Goal: Complete application form: Complete application form

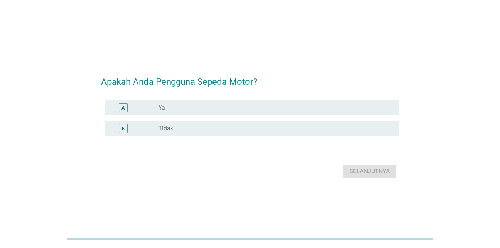
click at [211, 106] on div "radio_button_unchecked Ya" at bounding box center [272, 107] width 229 height 7
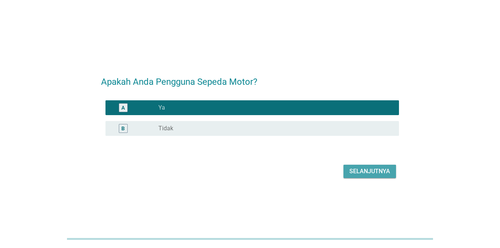
click at [386, 173] on div "Selanjutnya" at bounding box center [370, 171] width 41 height 9
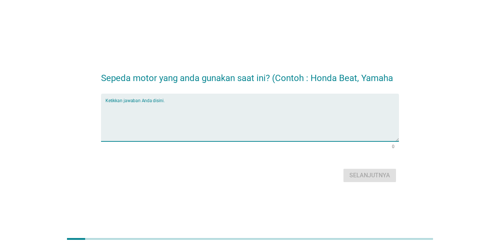
click at [176, 125] on textarea "Ketikkan jawaban Anda disini." at bounding box center [253, 122] width 294 height 39
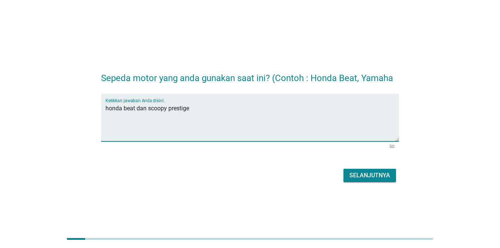
type textarea "honda beat dan scoopy prestige"
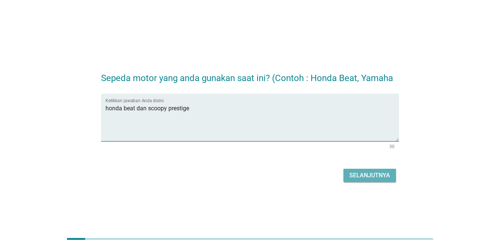
drag, startPoint x: 375, startPoint y: 176, endPoint x: 240, endPoint y: 159, distance: 136.6
click at [375, 176] on div "Selanjutnya" at bounding box center [370, 175] width 41 height 9
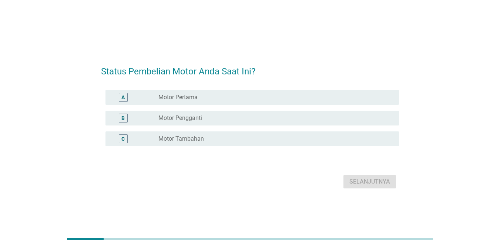
click at [186, 143] on div "radio_button_unchecked Motor Tambahan" at bounding box center [275, 138] width 235 height 9
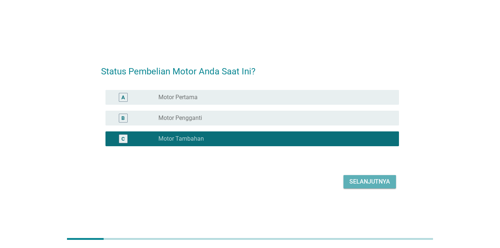
drag, startPoint x: 371, startPoint y: 179, endPoint x: 367, endPoint y: 179, distance: 4.1
click at [371, 179] on div "Selanjutnya" at bounding box center [370, 181] width 41 height 9
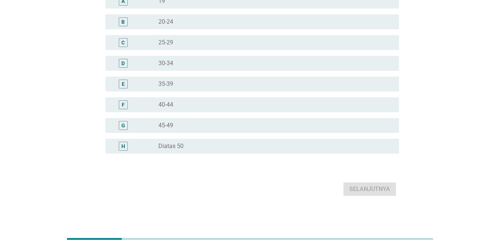
scroll to position [73, 0]
click at [180, 149] on div "radio_button_unchecked Diatas 50" at bounding box center [275, 145] width 235 height 9
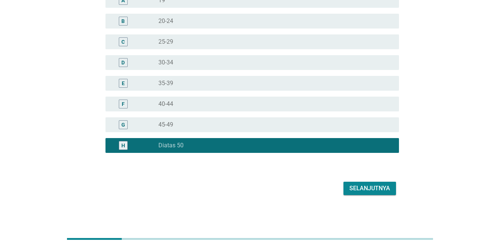
click at [378, 187] on div "Selanjutnya" at bounding box center [370, 188] width 41 height 9
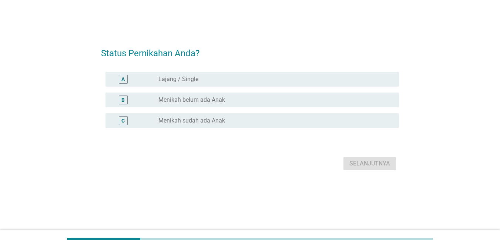
scroll to position [0, 0]
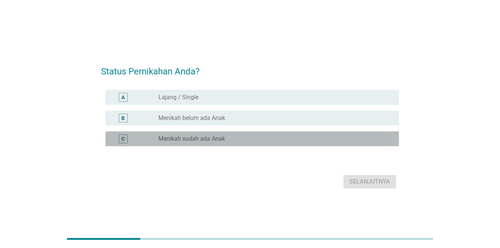
click at [212, 142] on label "Menikah sudah ada Anak" at bounding box center [191, 138] width 67 height 7
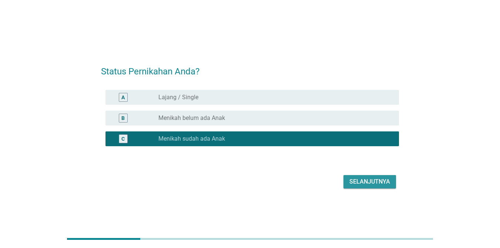
drag, startPoint x: 382, startPoint y: 182, endPoint x: 253, endPoint y: 184, distance: 129.2
click at [381, 182] on div "Selanjutnya" at bounding box center [370, 181] width 41 height 9
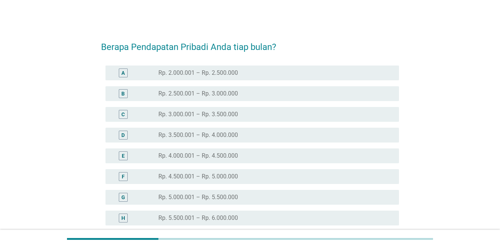
click at [225, 73] on label "Rp. 2.000.001 – Rp. 2.500.000" at bounding box center [198, 72] width 80 height 7
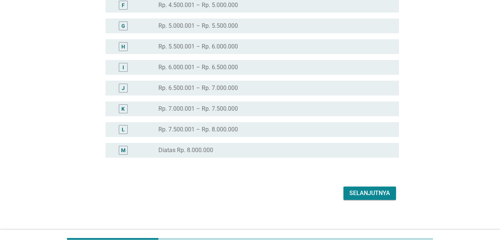
scroll to position [139, 0]
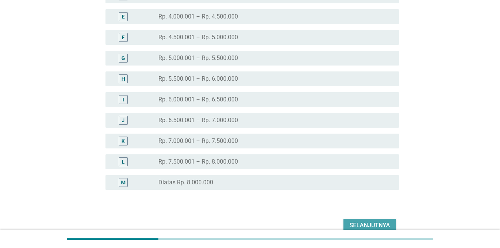
click at [368, 223] on div "Selanjutnya" at bounding box center [370, 225] width 41 height 9
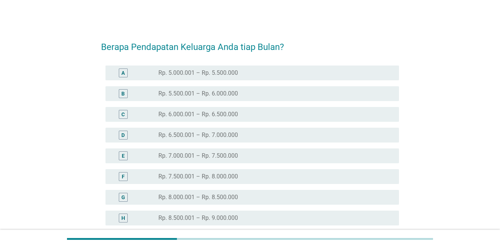
scroll to position [74, 0]
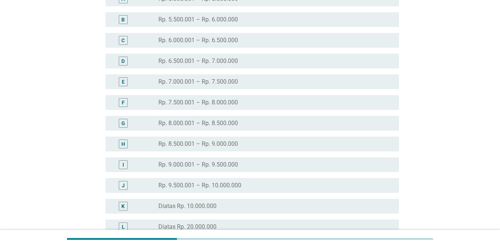
click at [196, 205] on label "Diatas Rp. 10.000.000" at bounding box center [187, 206] width 58 height 7
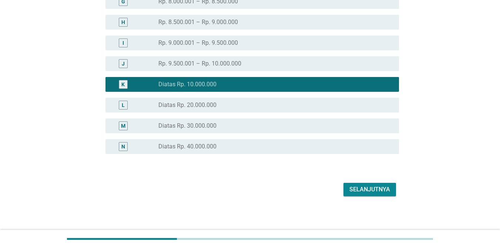
scroll to position [197, 0]
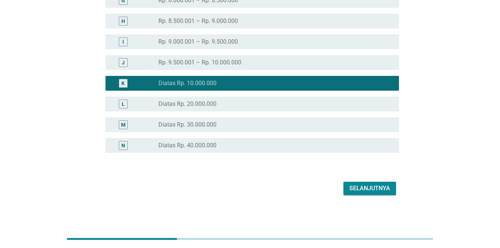
click at [371, 187] on div "Selanjutnya" at bounding box center [370, 188] width 41 height 9
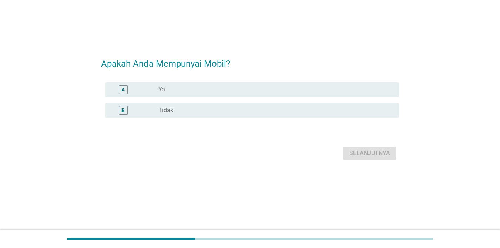
scroll to position [0, 0]
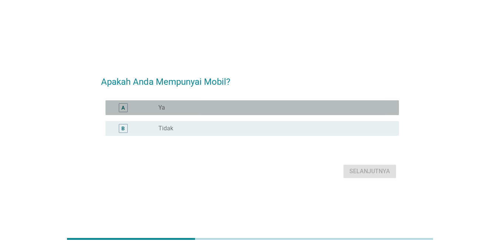
click at [156, 109] on div "A" at bounding box center [134, 107] width 47 height 9
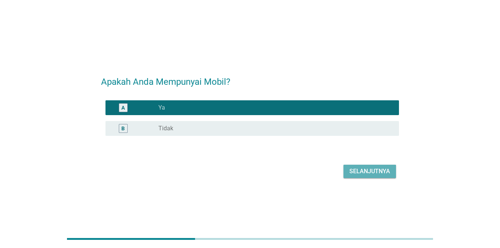
drag, startPoint x: 369, startPoint y: 170, endPoint x: 268, endPoint y: 176, distance: 101.2
click at [369, 171] on div "Selanjutnya" at bounding box center [370, 171] width 41 height 9
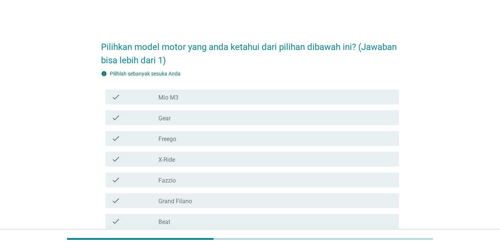
click at [172, 180] on label "Fazzio" at bounding box center [166, 180] width 17 height 7
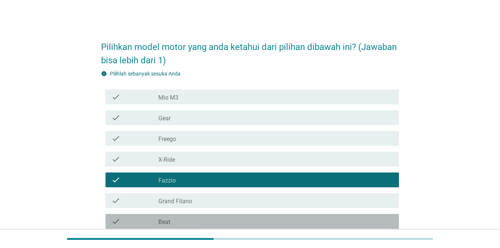
click at [173, 222] on div "check_box_outline_blank Beat" at bounding box center [275, 221] width 235 height 9
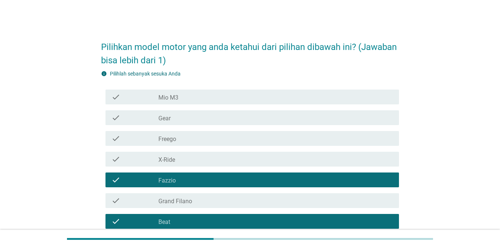
click at [217, 95] on div "check_box_outline_blank Mio M3" at bounding box center [275, 97] width 235 height 9
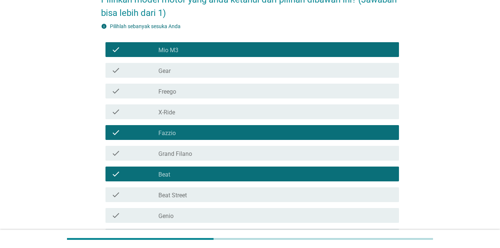
scroll to position [111, 0]
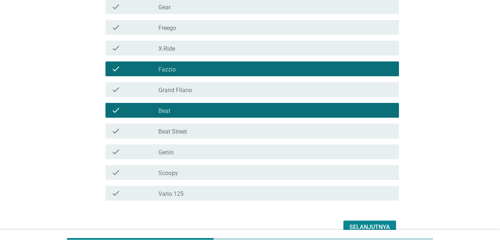
click at [205, 128] on div "check_box_outline_blank Beat Street" at bounding box center [275, 131] width 235 height 9
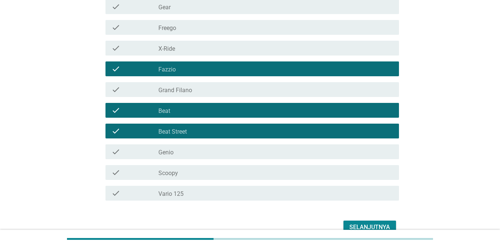
click at [194, 154] on div "check_box_outline_blank Genio" at bounding box center [275, 151] width 235 height 9
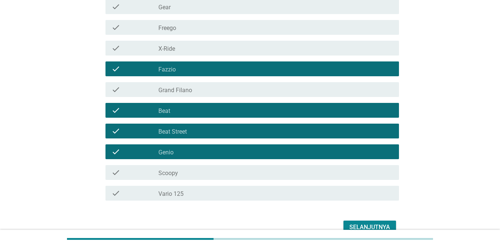
click at [187, 173] on div "check_box_outline_blank Scoopy" at bounding box center [275, 172] width 235 height 9
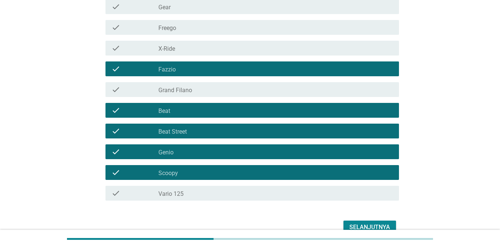
click at [183, 198] on div "check check_box_outline_blank Vario 125" at bounding box center [253, 193] width 294 height 15
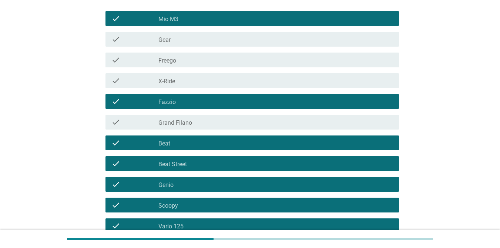
scroll to position [148, 0]
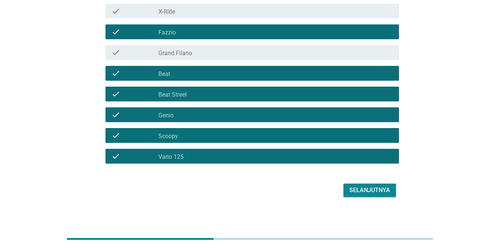
click at [367, 188] on div "Selanjutnya" at bounding box center [370, 190] width 41 height 9
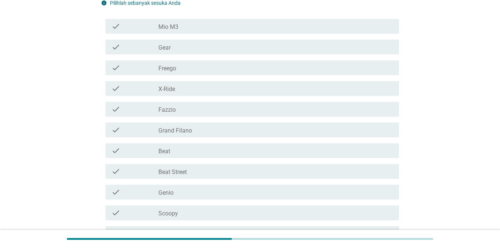
scroll to position [111, 0]
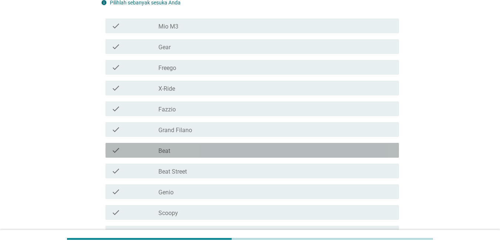
click at [185, 150] on div "check_box_outline_blank Beat" at bounding box center [275, 150] width 235 height 9
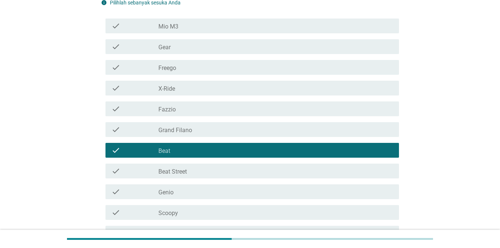
click at [173, 219] on div "check check_box_outline_blank Scoopy" at bounding box center [253, 212] width 294 height 15
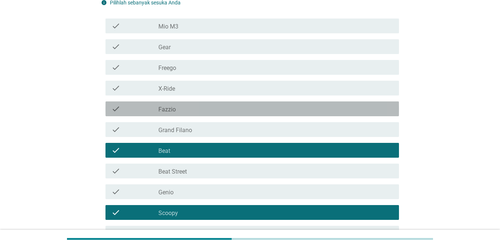
click at [214, 104] on div "check_box_outline_blank Fazzio" at bounding box center [275, 108] width 235 height 9
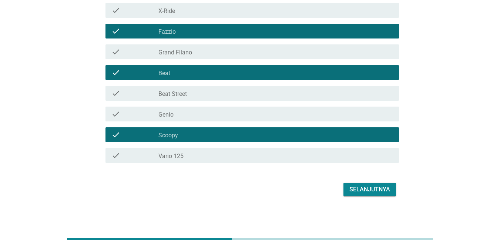
scroll to position [190, 0]
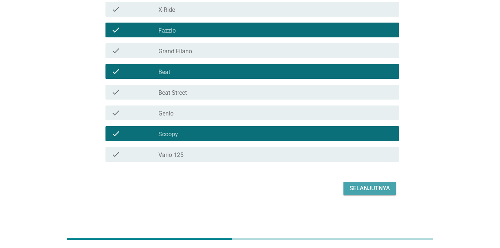
click at [368, 188] on div "Selanjutnya" at bounding box center [370, 188] width 41 height 9
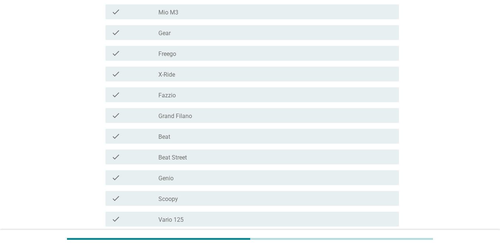
scroll to position [185, 0]
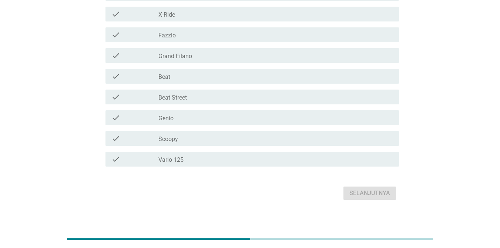
click at [214, 161] on div "check_box_outline_blank Vario 125" at bounding box center [275, 159] width 235 height 9
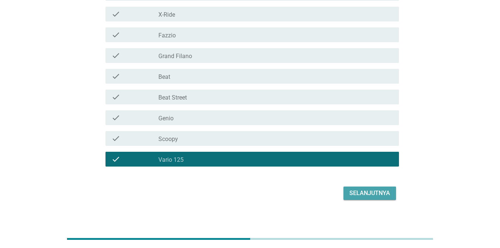
click at [368, 191] on div "Selanjutnya" at bounding box center [370, 193] width 41 height 9
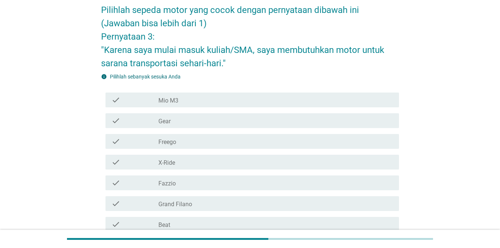
scroll to position [74, 0]
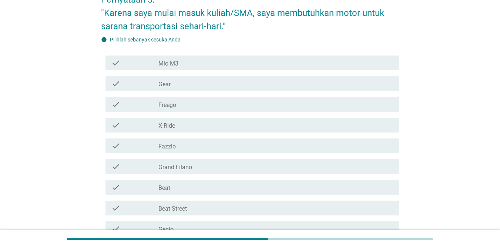
click at [206, 148] on div "check_box_outline_blank Fazzio" at bounding box center [275, 145] width 235 height 9
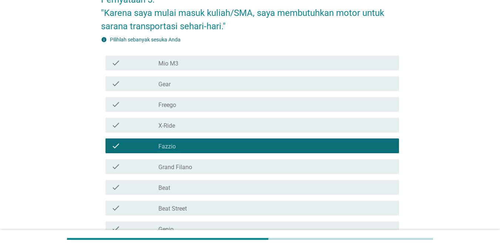
click at [200, 188] on div "check_box_outline_blank Beat" at bounding box center [275, 187] width 235 height 9
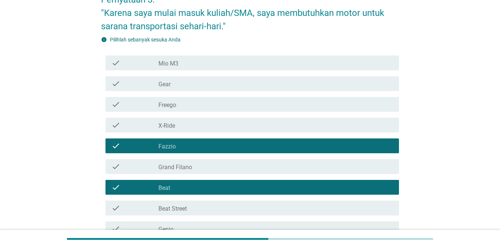
click at [204, 208] on div "check_box_outline_blank Beat Street" at bounding box center [275, 208] width 235 height 9
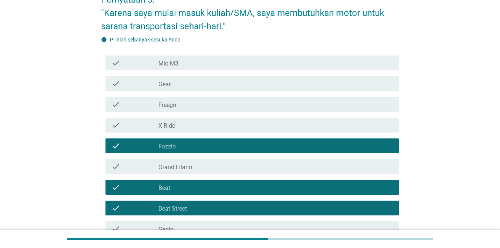
scroll to position [111, 0]
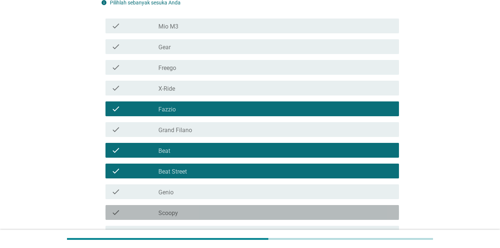
click at [201, 211] on div "check_box_outline_blank Scoopy" at bounding box center [275, 212] width 235 height 9
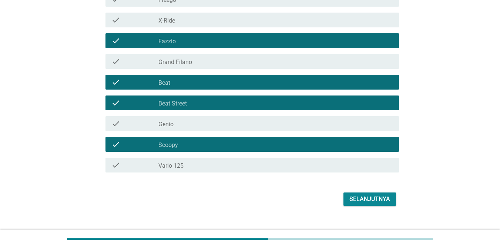
scroll to position [185, 0]
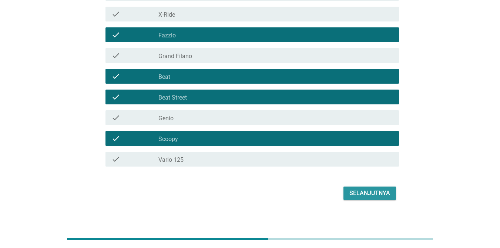
click at [376, 195] on div "Selanjutnya" at bounding box center [370, 193] width 41 height 9
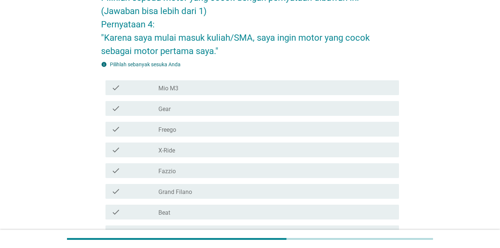
scroll to position [111, 0]
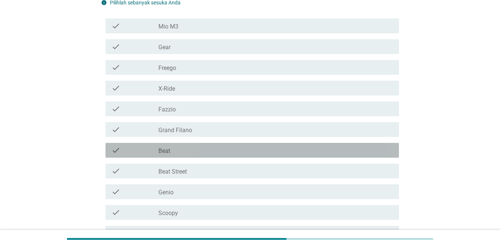
click at [217, 151] on div "check_box_outline_blank Beat" at bounding box center [275, 150] width 235 height 9
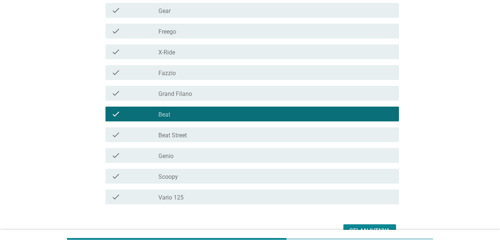
scroll to position [190, 0]
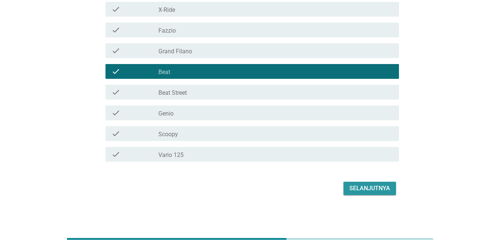
drag, startPoint x: 368, startPoint y: 187, endPoint x: 361, endPoint y: 186, distance: 6.8
click at [368, 188] on div "Selanjutnya" at bounding box center [370, 188] width 41 height 9
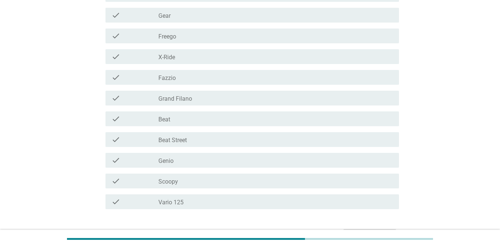
scroll to position [185, 0]
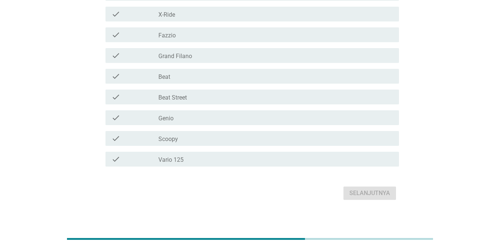
click at [178, 159] on label "Vario 125" at bounding box center [170, 159] width 25 height 7
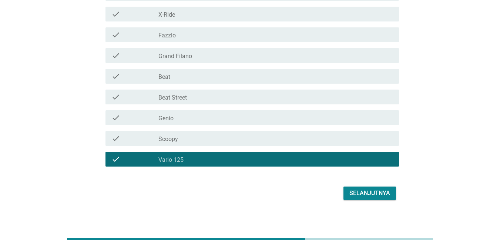
click at [195, 144] on div "check check_box_outline_blank Scoopy" at bounding box center [253, 138] width 294 height 15
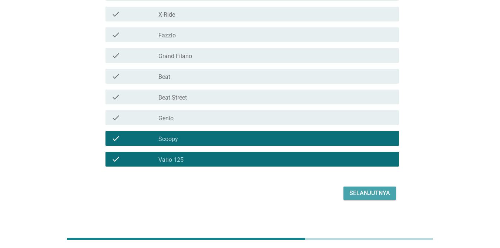
drag, startPoint x: 361, startPoint y: 192, endPoint x: 300, endPoint y: 189, distance: 61.5
click at [361, 192] on div "Selanjutnya" at bounding box center [370, 193] width 41 height 9
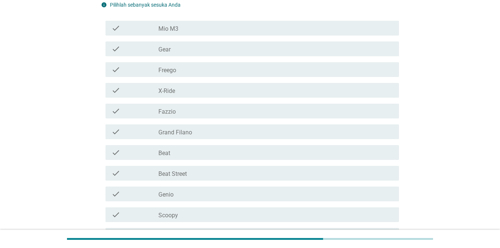
scroll to position [148, 0]
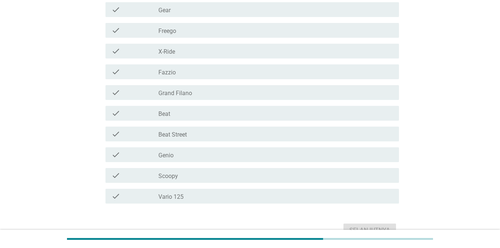
click at [287, 196] on div "check_box_outline_blank Vario 125" at bounding box center [275, 196] width 235 height 9
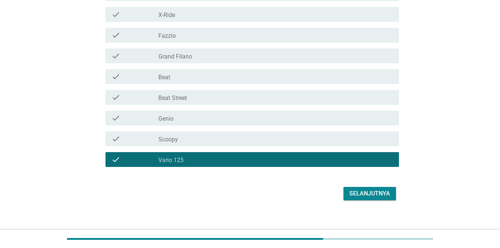
scroll to position [185, 0]
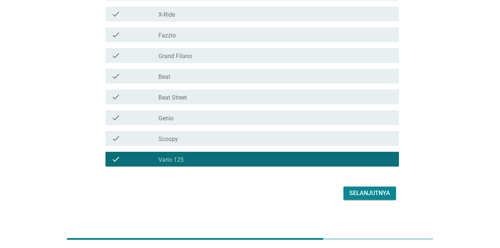
click at [372, 198] on button "Selanjutnya" at bounding box center [370, 193] width 53 height 13
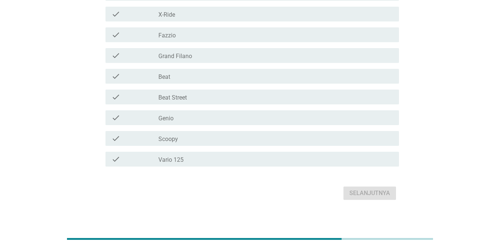
click at [179, 157] on label "Vario 125" at bounding box center [170, 159] width 25 height 7
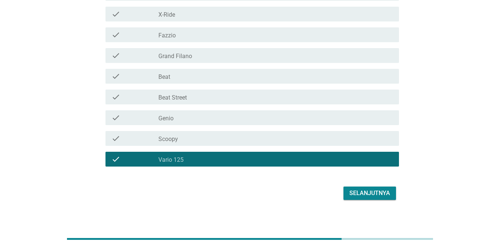
click at [174, 142] on label "Scoopy" at bounding box center [168, 139] width 20 height 7
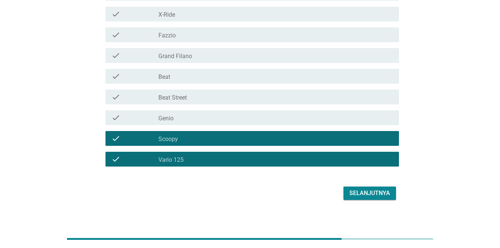
click at [175, 118] on div "check_box_outline_blank Genio" at bounding box center [275, 117] width 235 height 9
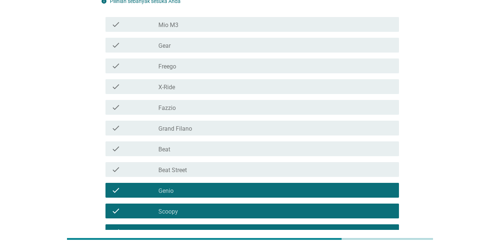
scroll to position [111, 0]
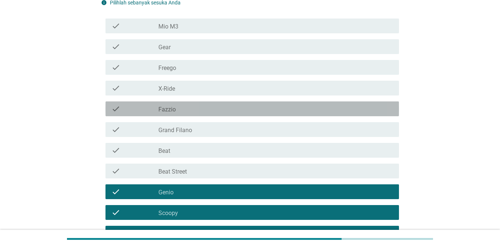
drag, startPoint x: 196, startPoint y: 108, endPoint x: 201, endPoint y: 106, distance: 6.3
click at [197, 108] on div "check_box_outline_blank Fazzio" at bounding box center [275, 108] width 235 height 9
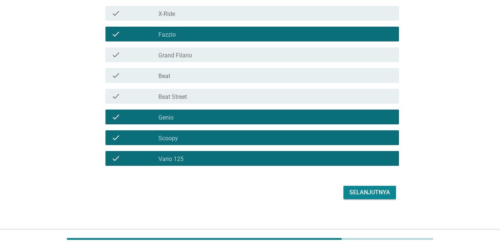
scroll to position [190, 0]
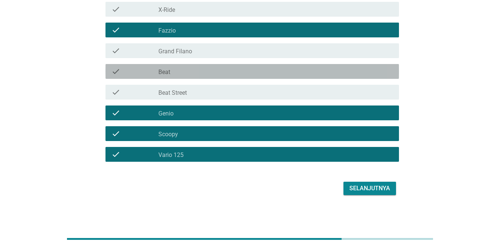
click at [248, 73] on div "check_box_outline_blank Beat" at bounding box center [275, 71] width 235 height 9
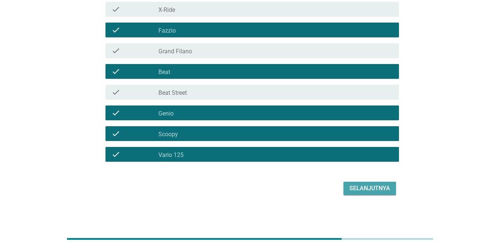
click at [384, 191] on div "Selanjutnya" at bounding box center [370, 188] width 41 height 9
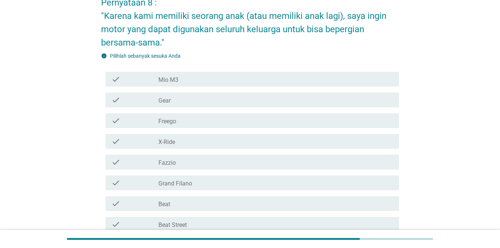
scroll to position [148, 0]
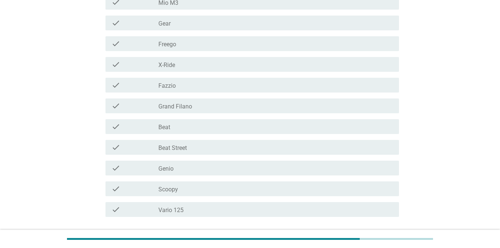
click at [183, 211] on label "Vario 125" at bounding box center [170, 210] width 25 height 7
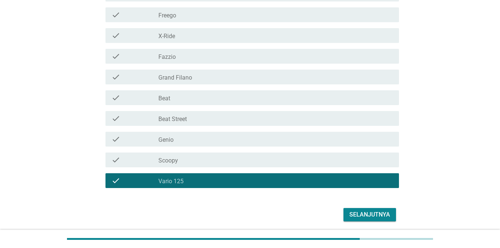
scroll to position [203, 0]
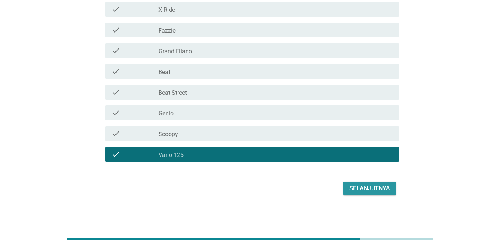
click at [376, 189] on div "Selanjutnya" at bounding box center [370, 188] width 41 height 9
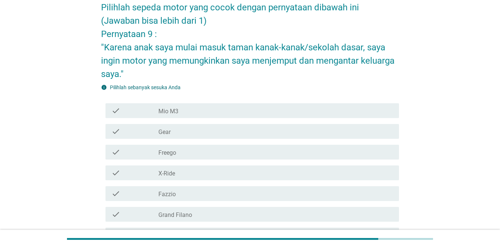
scroll to position [185, 0]
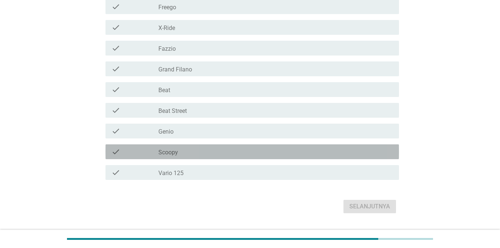
click at [215, 149] on div "check_box_outline_blank Scoopy" at bounding box center [275, 151] width 235 height 9
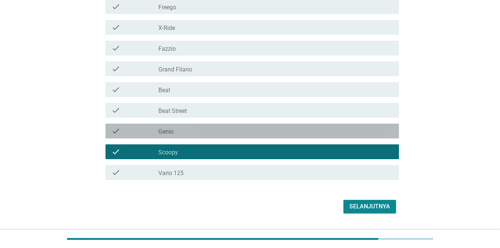
click at [200, 133] on div "check_box_outline_blank Genio" at bounding box center [275, 131] width 235 height 9
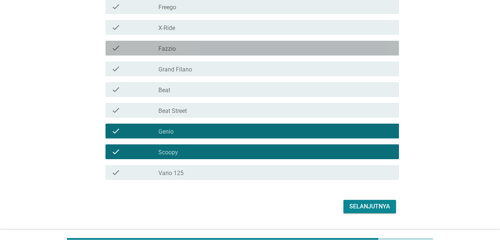
click at [187, 51] on div "check_box_outline_blank Fazzio" at bounding box center [275, 48] width 235 height 9
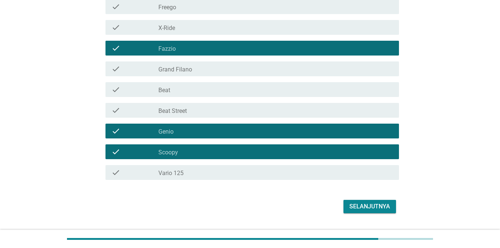
click at [194, 73] on div "check_box_outline_blank Grand Filano" at bounding box center [275, 68] width 235 height 9
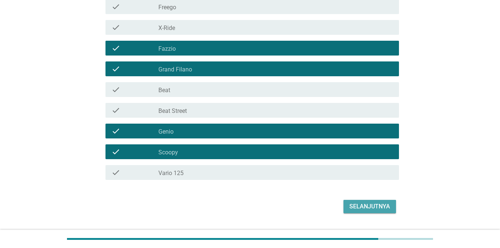
click at [380, 207] on div "Selanjutnya" at bounding box center [370, 206] width 41 height 9
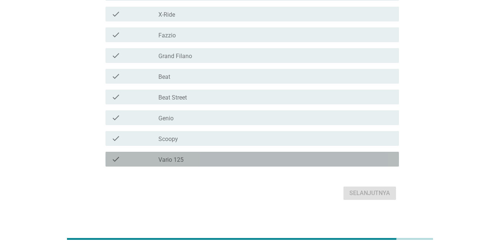
drag, startPoint x: 191, startPoint y: 161, endPoint x: 273, endPoint y: 171, distance: 82.4
click at [192, 161] on div "check_box_outline_blank Vario 125" at bounding box center [275, 159] width 235 height 9
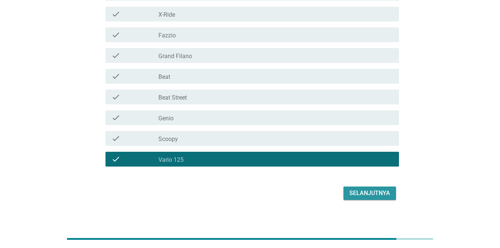
drag, startPoint x: 380, startPoint y: 191, endPoint x: 340, endPoint y: 188, distance: 39.7
click at [380, 191] on div "Selanjutnya" at bounding box center [370, 193] width 41 height 9
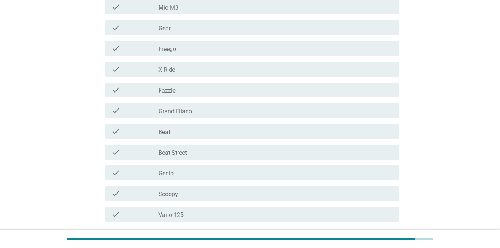
scroll to position [148, 0]
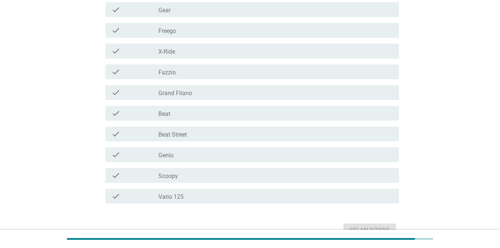
drag, startPoint x: 200, startPoint y: 198, endPoint x: 210, endPoint y: 194, distance: 10.5
click at [201, 198] on div "check_box_outline_blank Vario 125" at bounding box center [275, 196] width 235 height 9
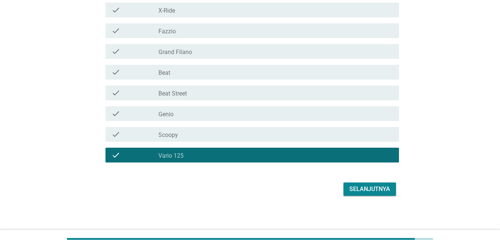
scroll to position [190, 0]
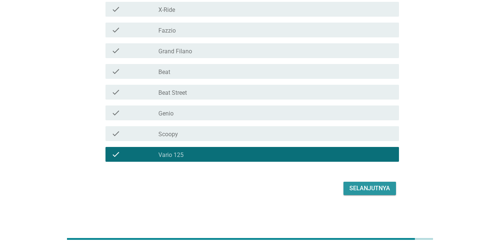
drag, startPoint x: 387, startPoint y: 190, endPoint x: 365, endPoint y: 185, distance: 22.5
click at [386, 191] on div "Selanjutnya" at bounding box center [370, 188] width 41 height 9
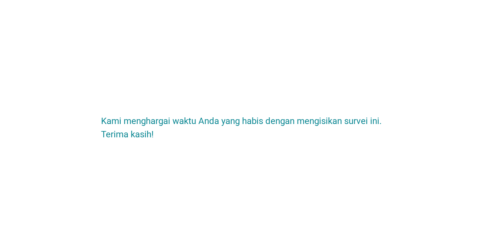
scroll to position [0, 0]
